Goal: Information Seeking & Learning: Learn about a topic

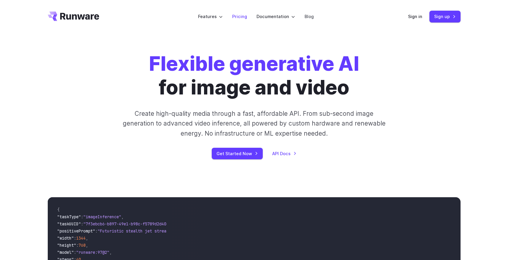
click at [238, 15] on link "Pricing" at bounding box center [239, 16] width 15 height 7
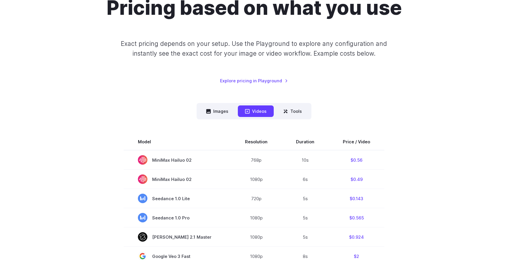
scroll to position [70, 0]
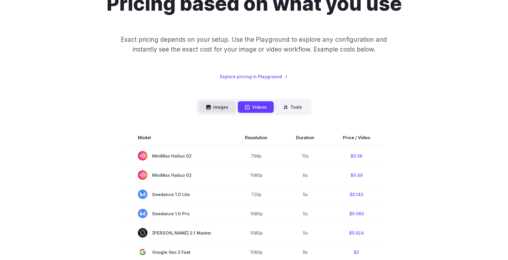
click at [216, 107] on button "Images" at bounding box center [217, 107] width 36 height 12
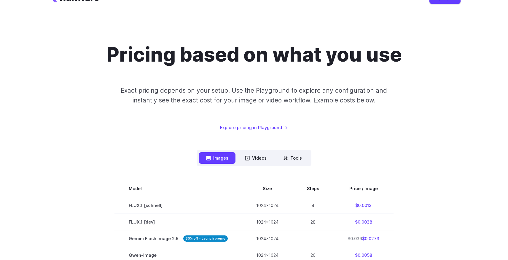
scroll to position [0, 0]
